Goal: Transaction & Acquisition: Purchase product/service

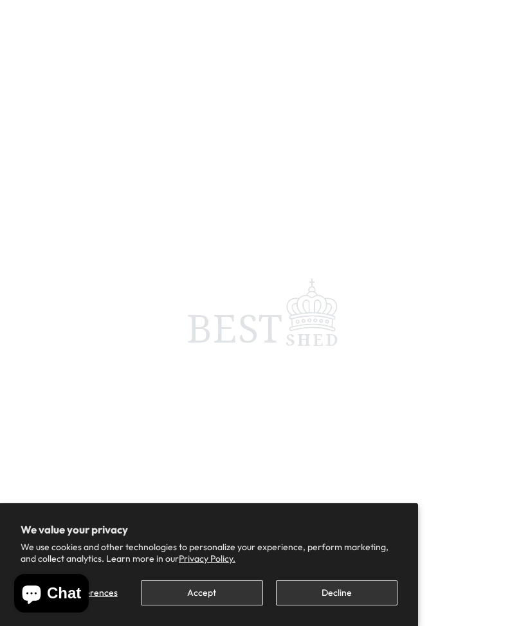
click at [181, 604] on button "Accept" at bounding box center [201, 592] width 121 height 25
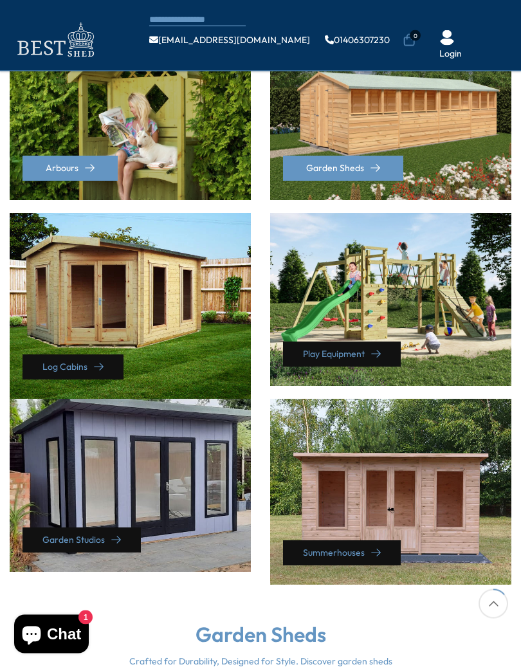
scroll to position [404, 0]
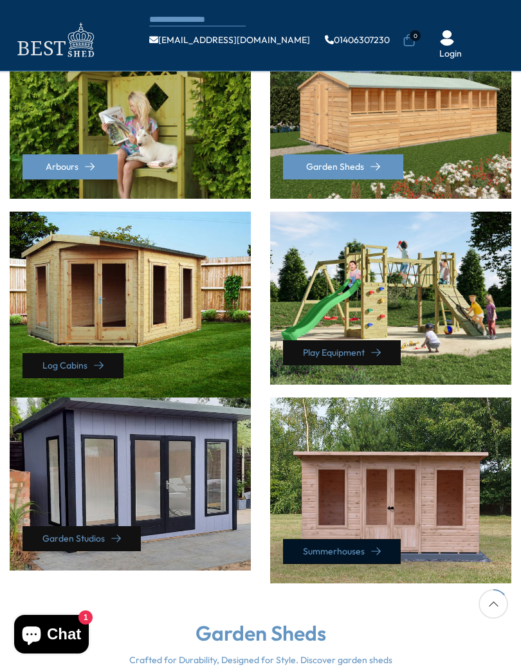
click at [363, 539] on link "Summerhouses" at bounding box center [342, 551] width 118 height 25
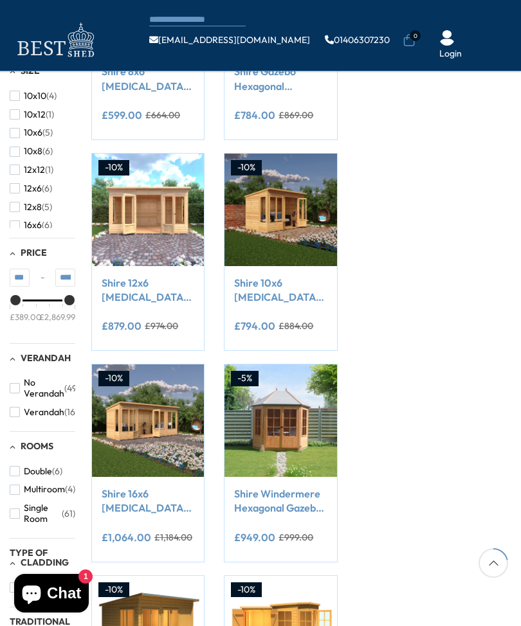
scroll to position [295, 0]
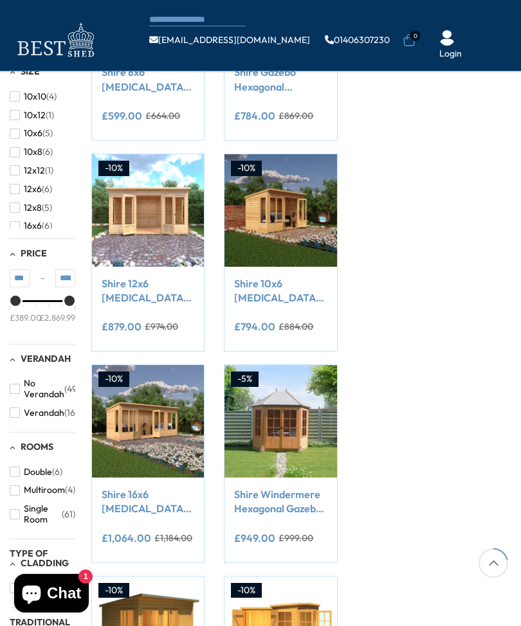
click at [134, 292] on link "Shire 12x6 [MEDICAL_DATA][PERSON_NAME] Summerhouse" at bounding box center [148, 290] width 93 height 29
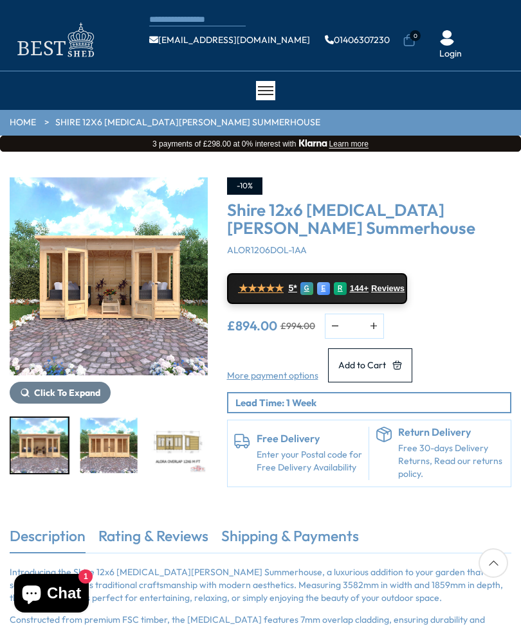
click at [219, 448] on img "6 / 9" at bounding box center [247, 445] width 57 height 55
